Goal: Use online tool/utility: Utilize a website feature to perform a specific function

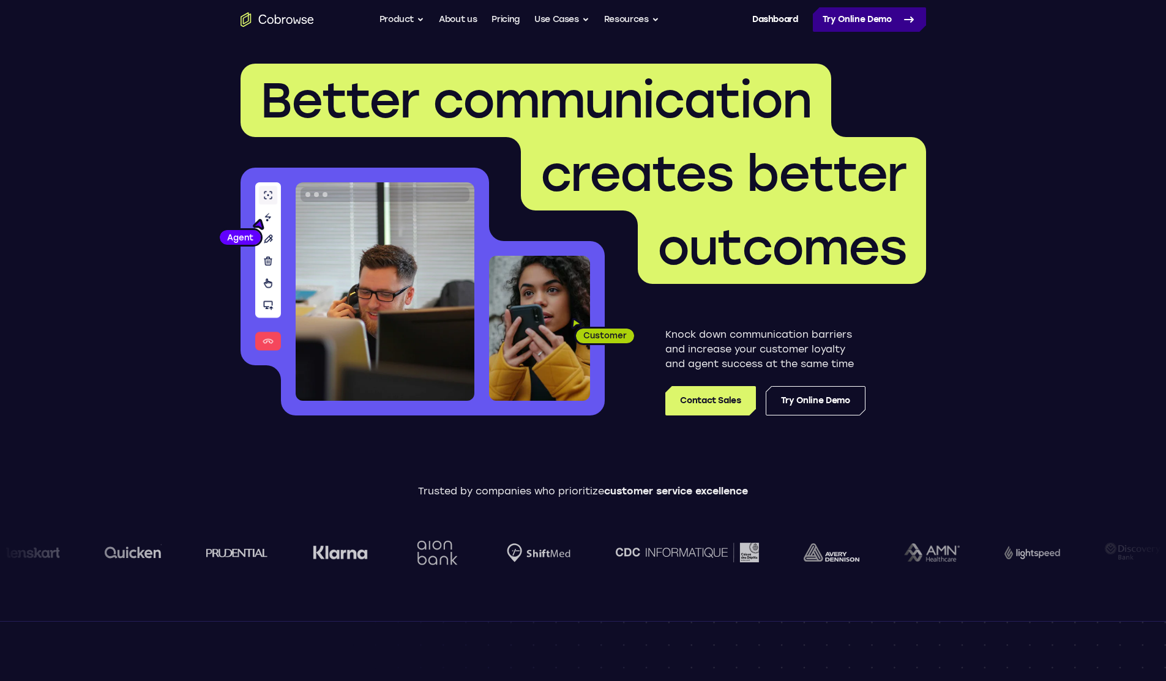
click at [853, 17] on link "Try Online Demo" at bounding box center [869, 19] width 113 height 24
click at [765, 17] on link "Dashboard" at bounding box center [775, 19] width 46 height 24
click at [855, 17] on link "Try Online Demo" at bounding box center [869, 19] width 113 height 24
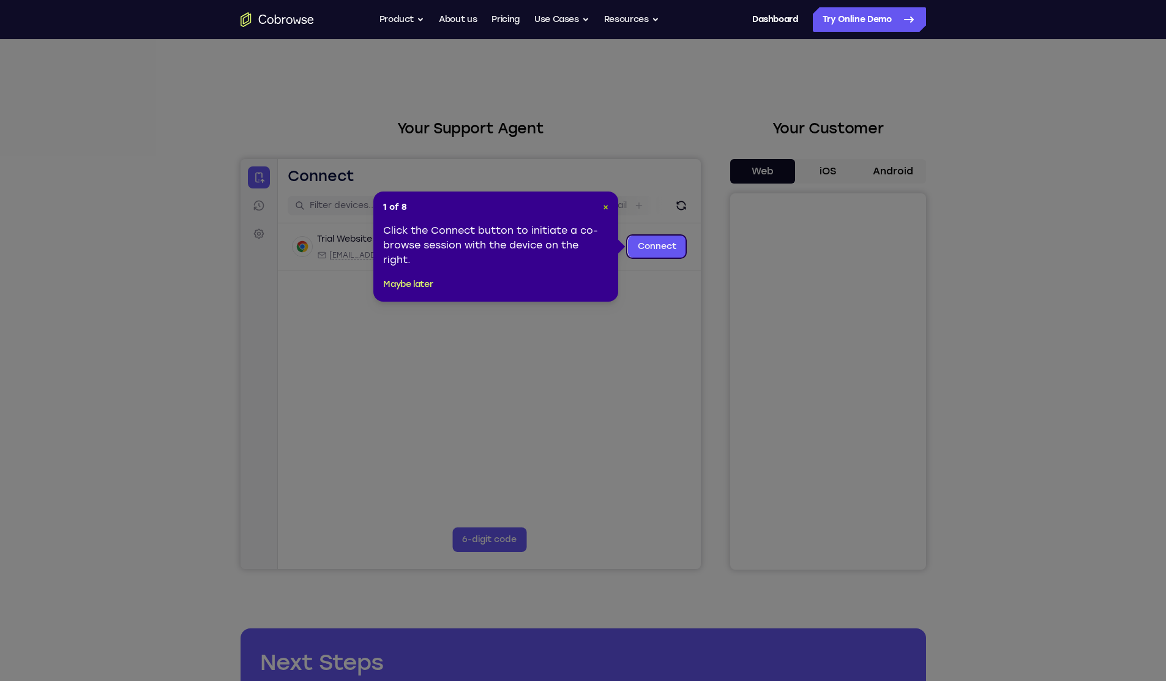
click at [604, 206] on span "×" at bounding box center [606, 207] width 6 height 10
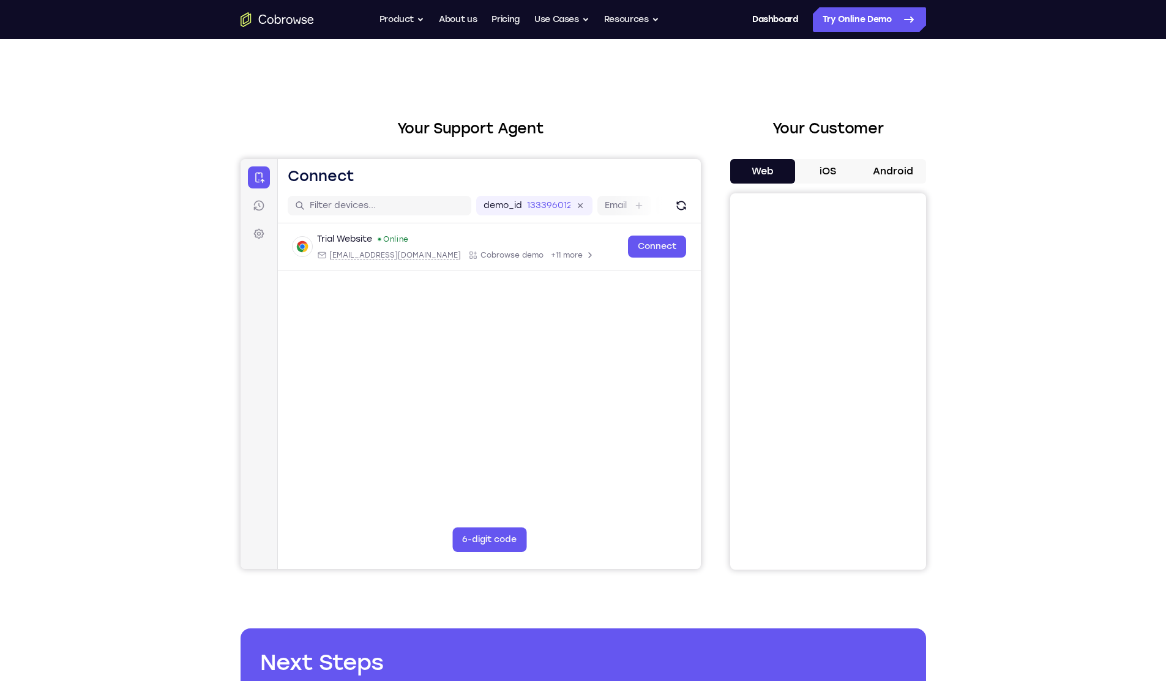
click at [824, 181] on button "iOS" at bounding box center [827, 171] width 65 height 24
click at [772, 170] on button "Web" at bounding box center [762, 171] width 65 height 24
click at [814, 170] on button "iOS" at bounding box center [827, 171] width 65 height 24
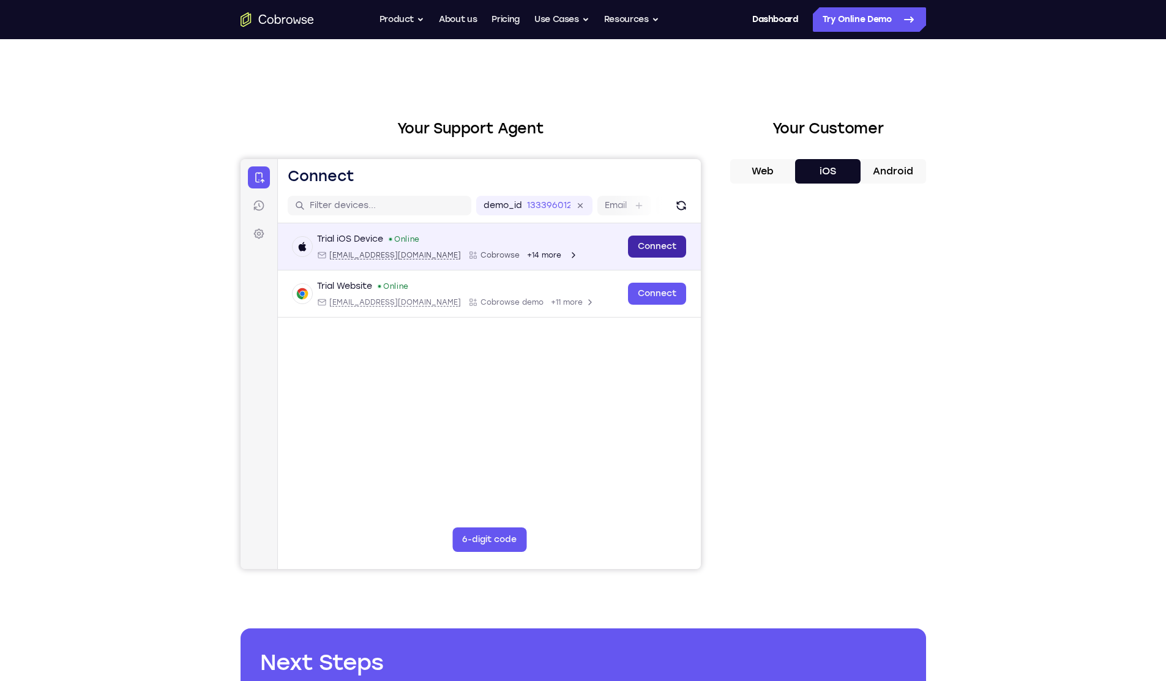
click at [655, 250] on link "Connect" at bounding box center [656, 247] width 58 height 22
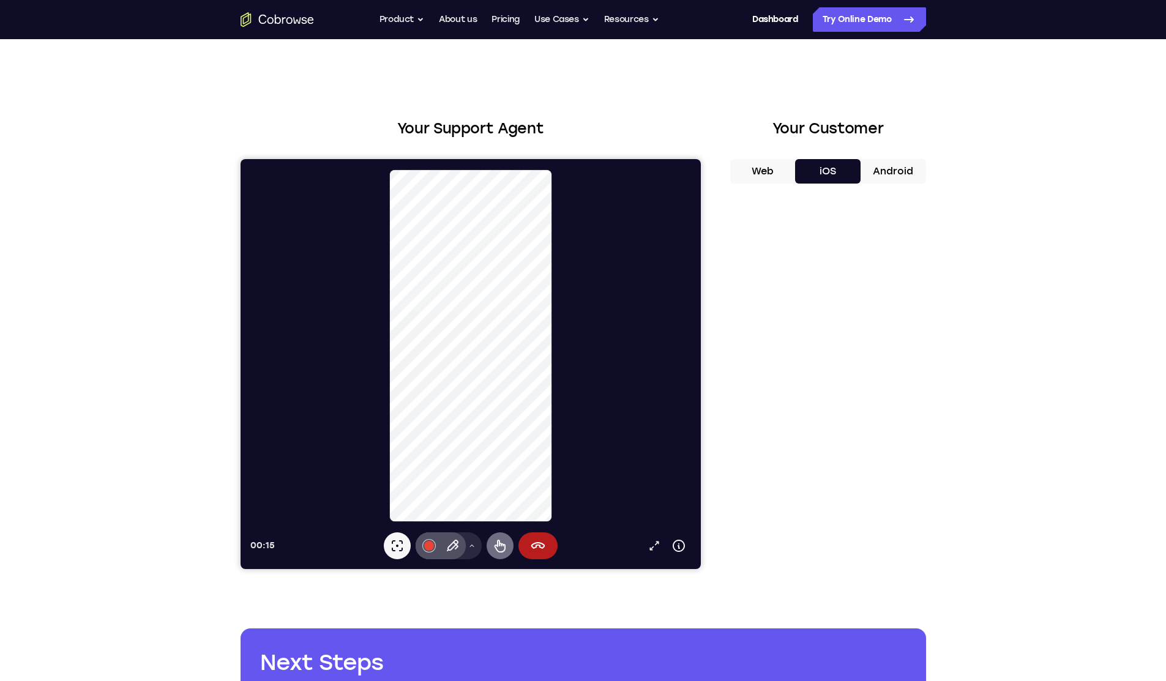
click at [492, 550] on icon at bounding box center [499, 546] width 15 height 15
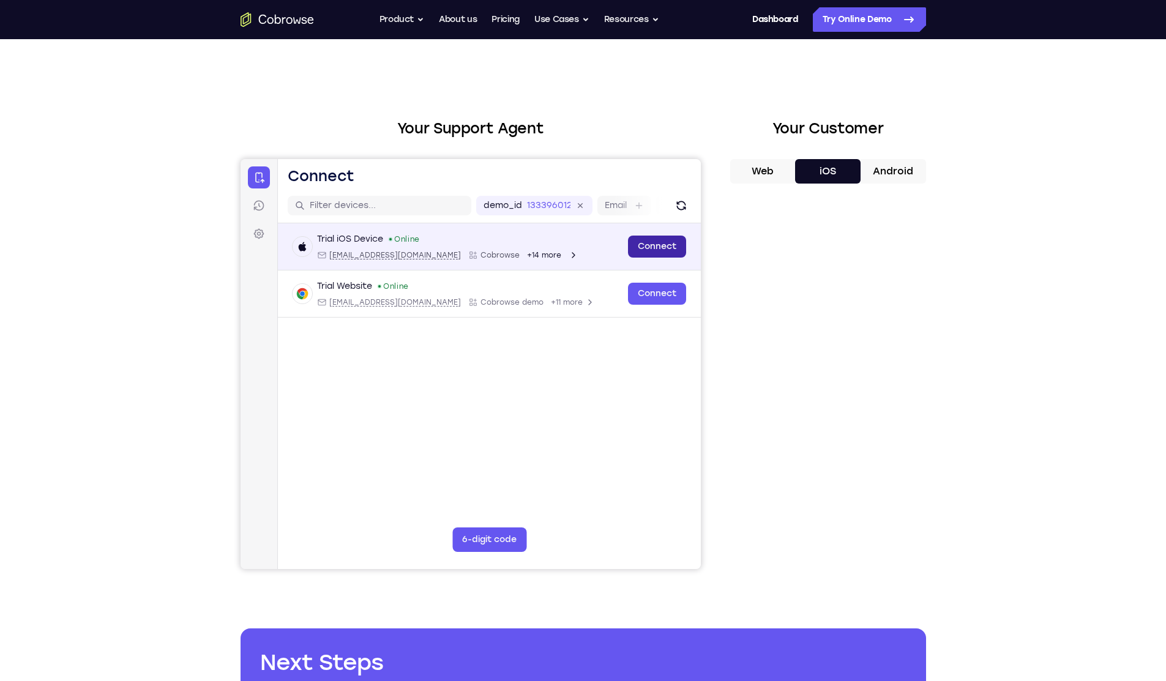
click at [645, 250] on link "Connect" at bounding box center [656, 247] width 58 height 22
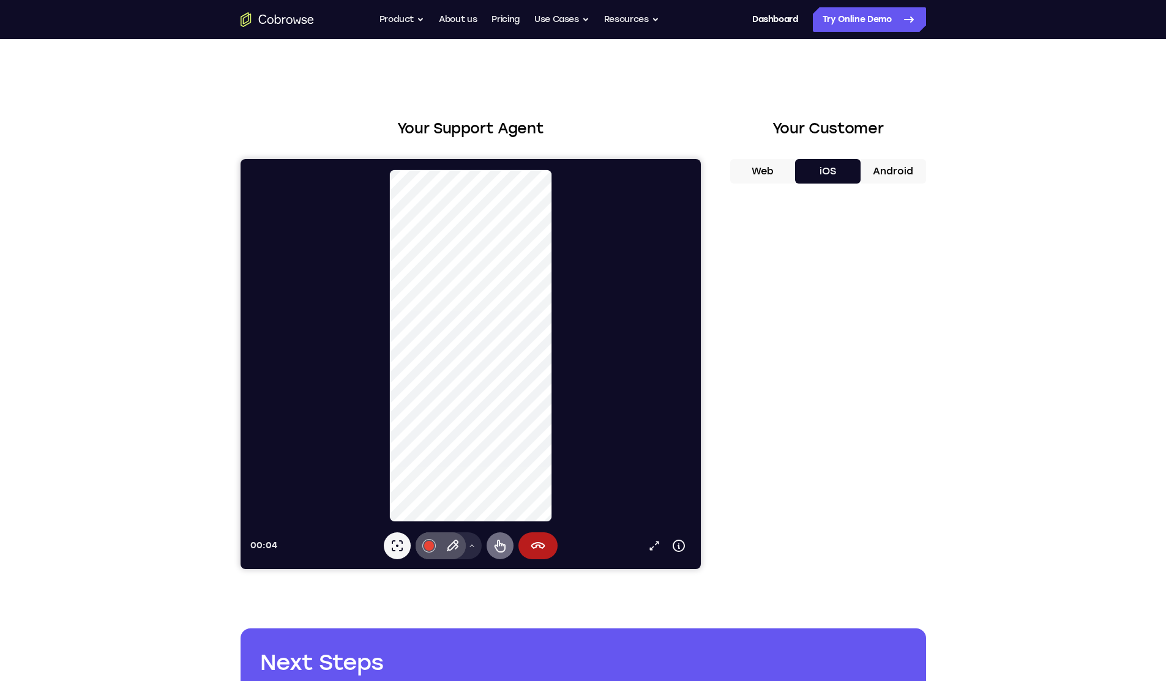
click at [505, 540] on icon at bounding box center [499, 546] width 15 height 15
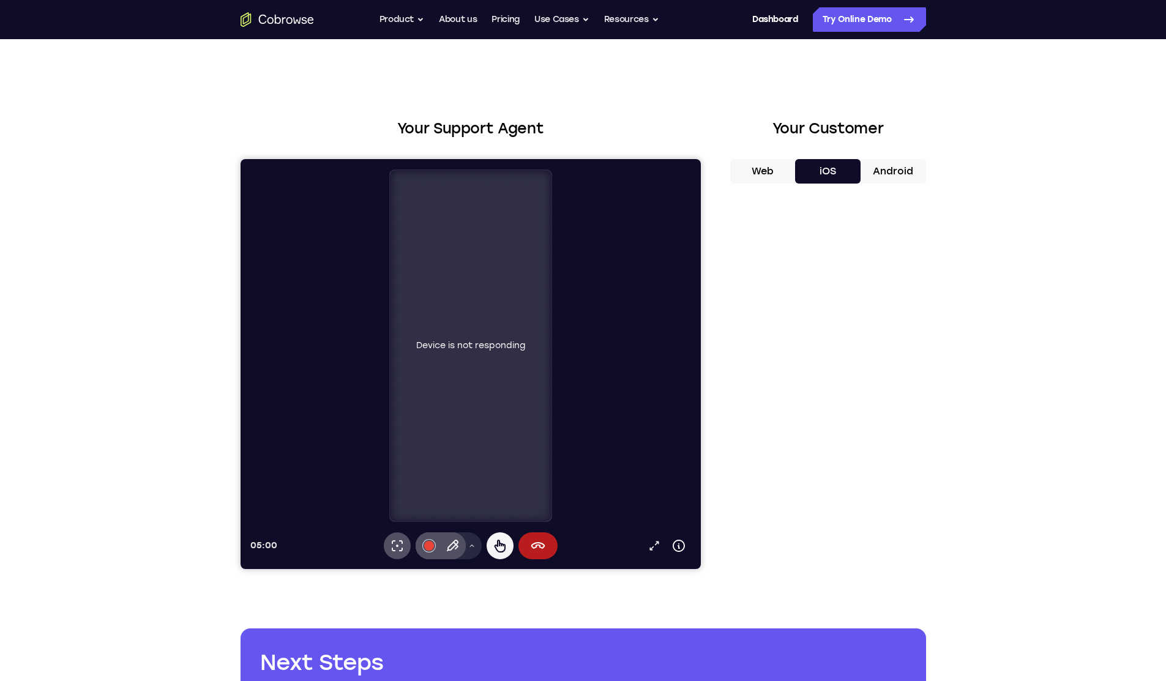
click at [684, 63] on div "Your Support Agent Your Customer Web iOS Android Next Steps We’d be happy to gi…" at bounding box center [583, 442] width 783 height 807
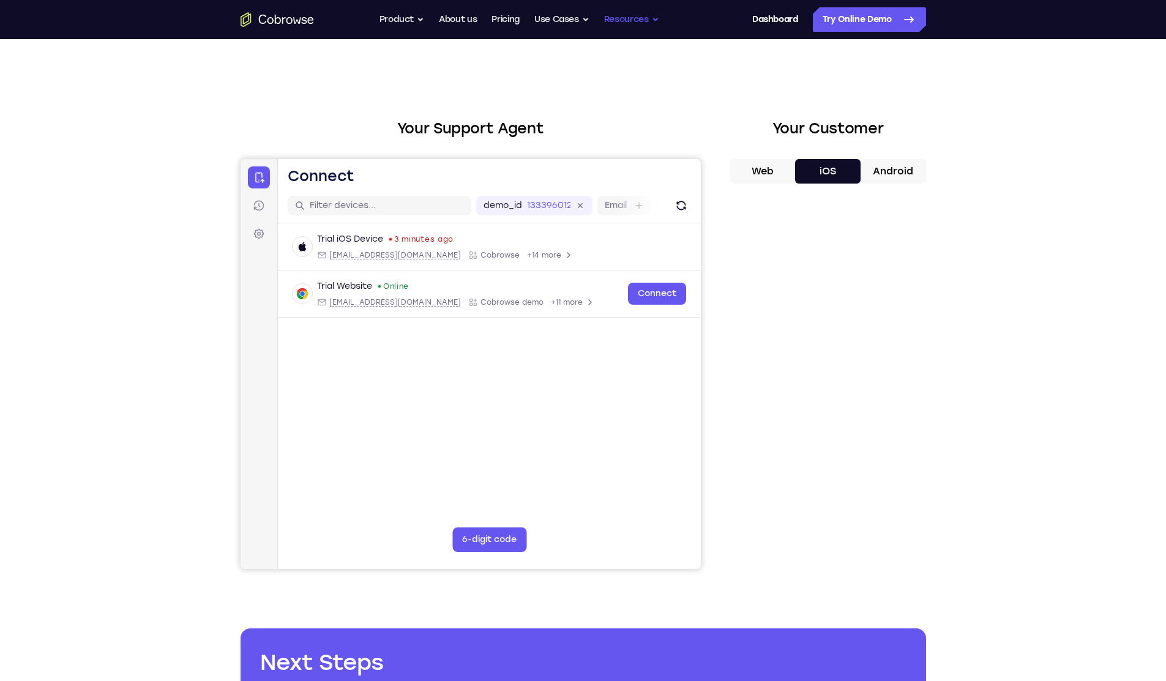
click at [653, 26] on button "Resources" at bounding box center [631, 19] width 55 height 24
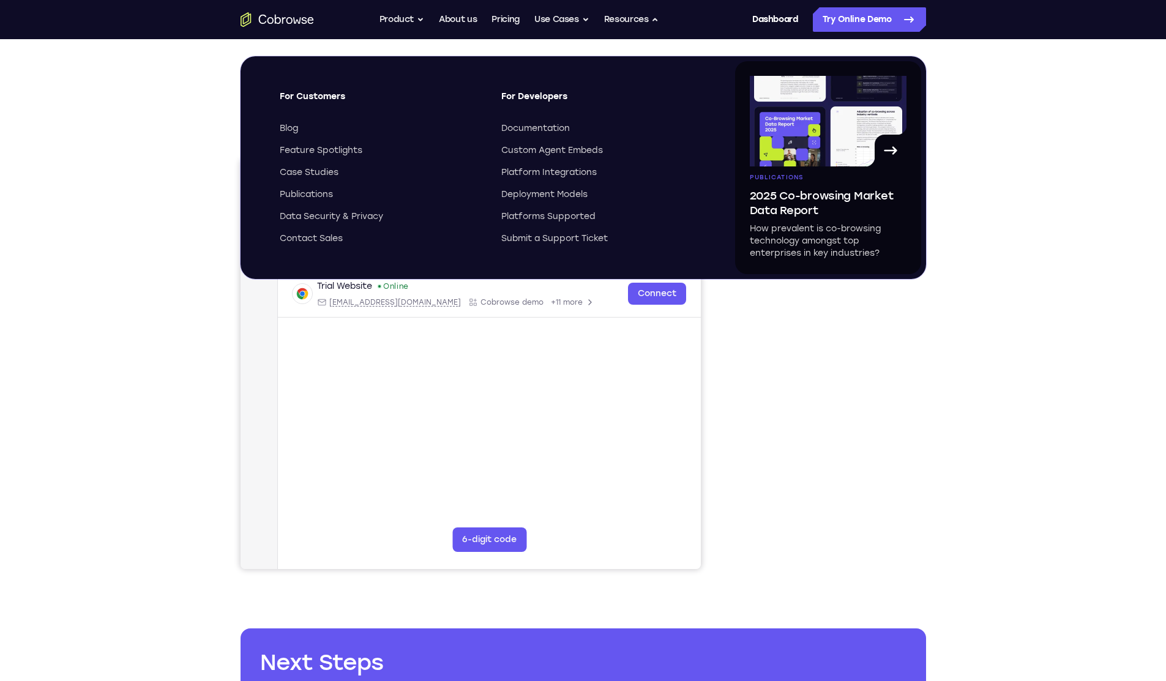
click at [1039, 262] on div "Your Support Agent Your Customer Web iOS Android Next Steps We’d be happy to gi…" at bounding box center [583, 442] width 1166 height 807
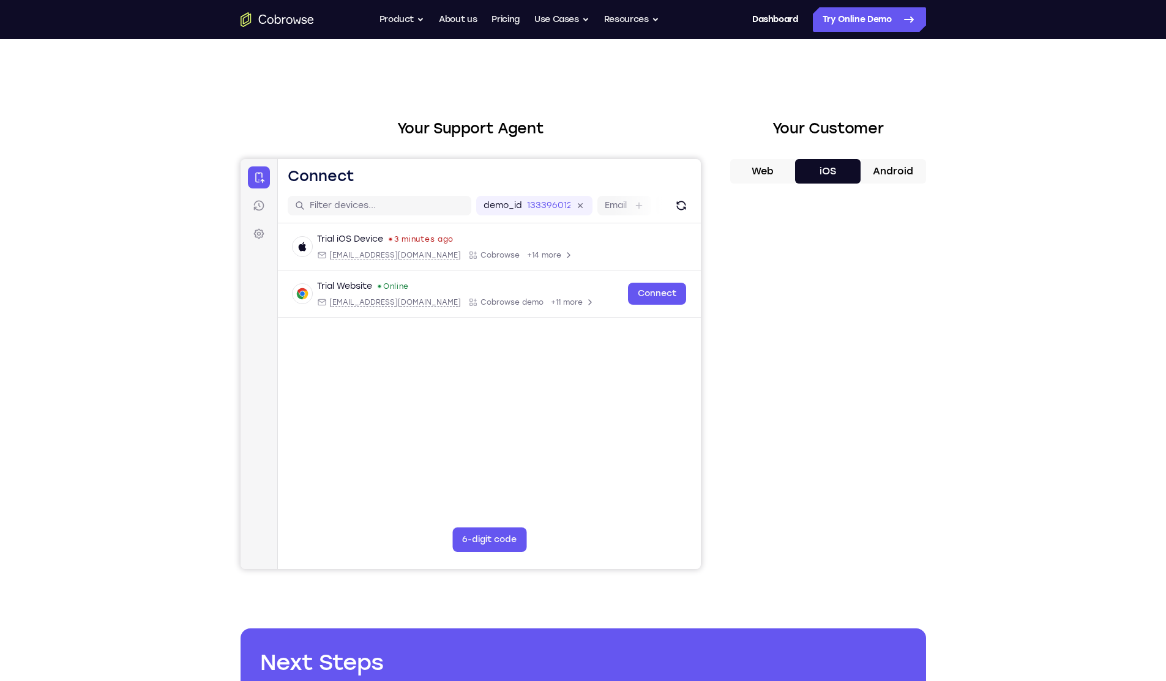
click at [776, 170] on button "Web" at bounding box center [762, 171] width 65 height 24
click at [260, 199] on link "Sessions" at bounding box center [258, 206] width 22 height 22
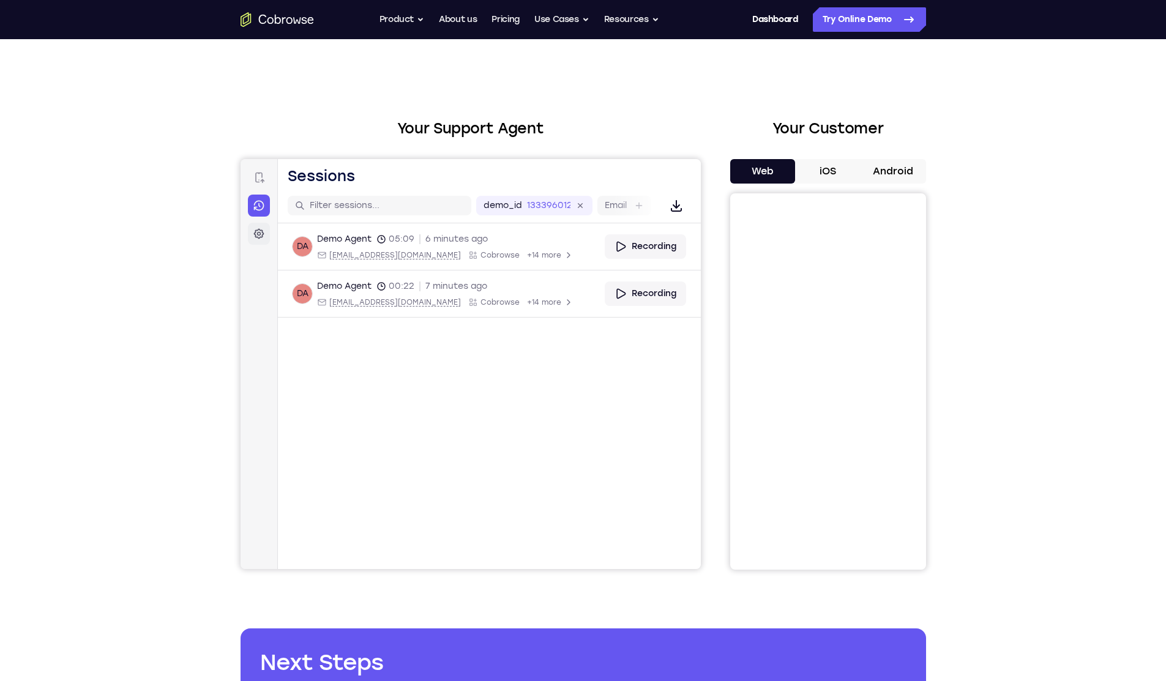
click at [256, 231] on icon at bounding box center [258, 234] width 12 height 12
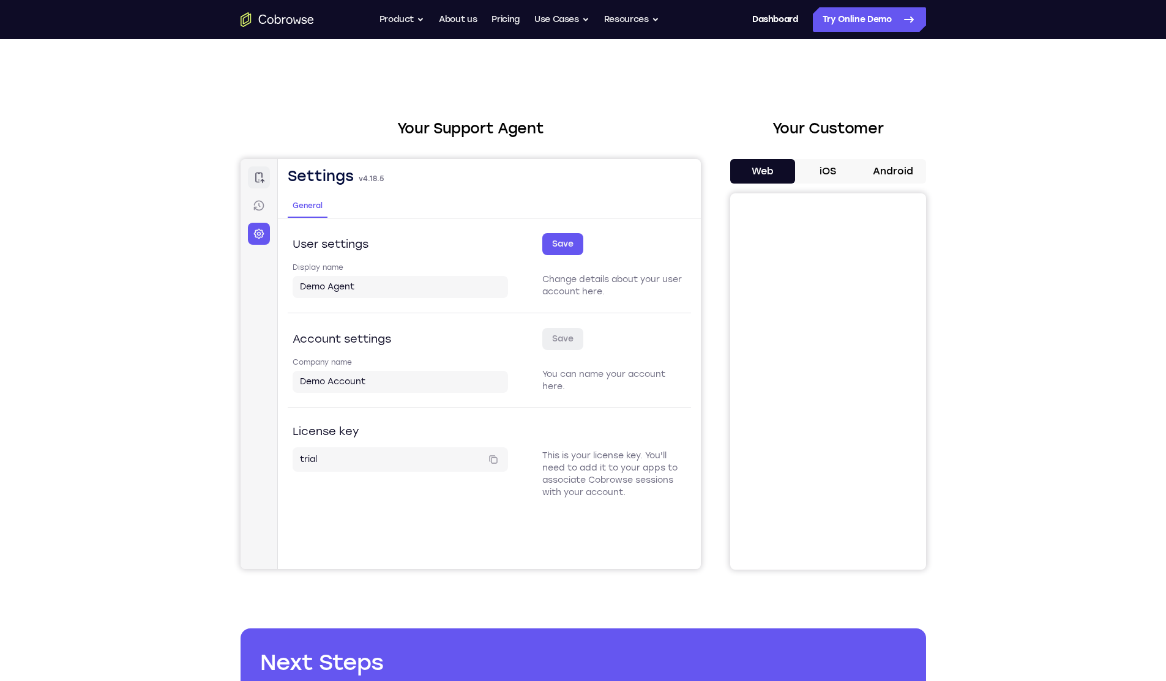
click at [258, 182] on icon at bounding box center [259, 178] width 9 height 10
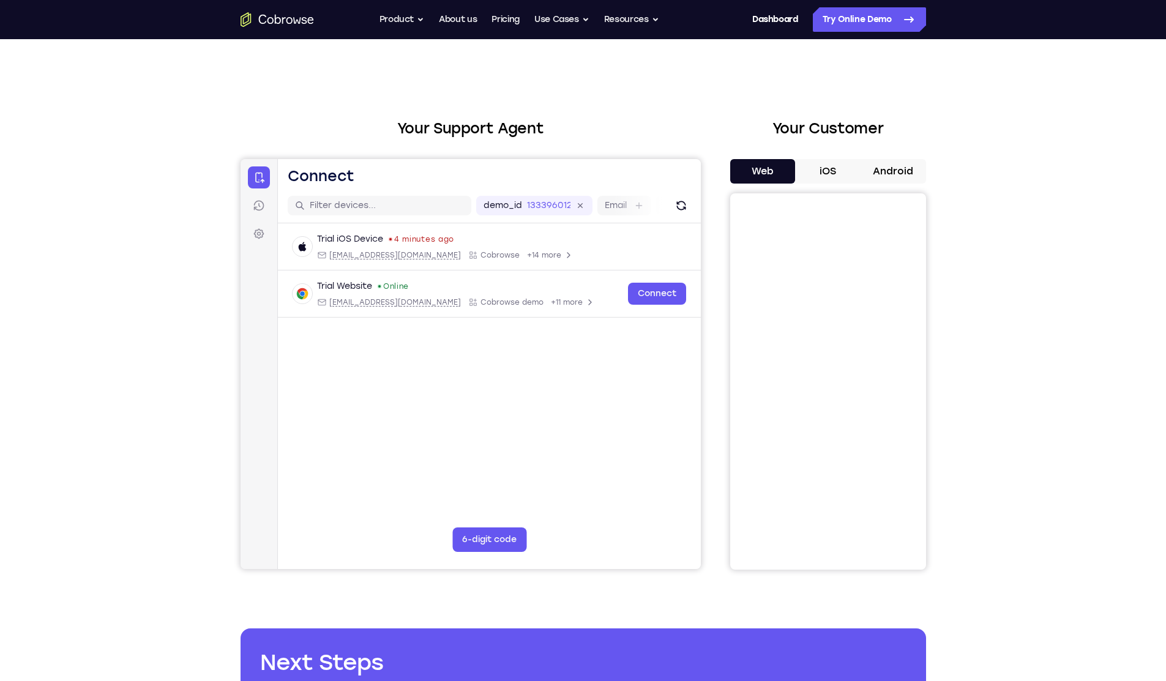
click at [835, 170] on button "iOS" at bounding box center [827, 171] width 65 height 24
click at [882, 166] on button "Android" at bounding box center [893, 171] width 65 height 24
click at [757, 173] on button "Web" at bounding box center [762, 171] width 65 height 24
